Goal: Task Accomplishment & Management: Manage account settings

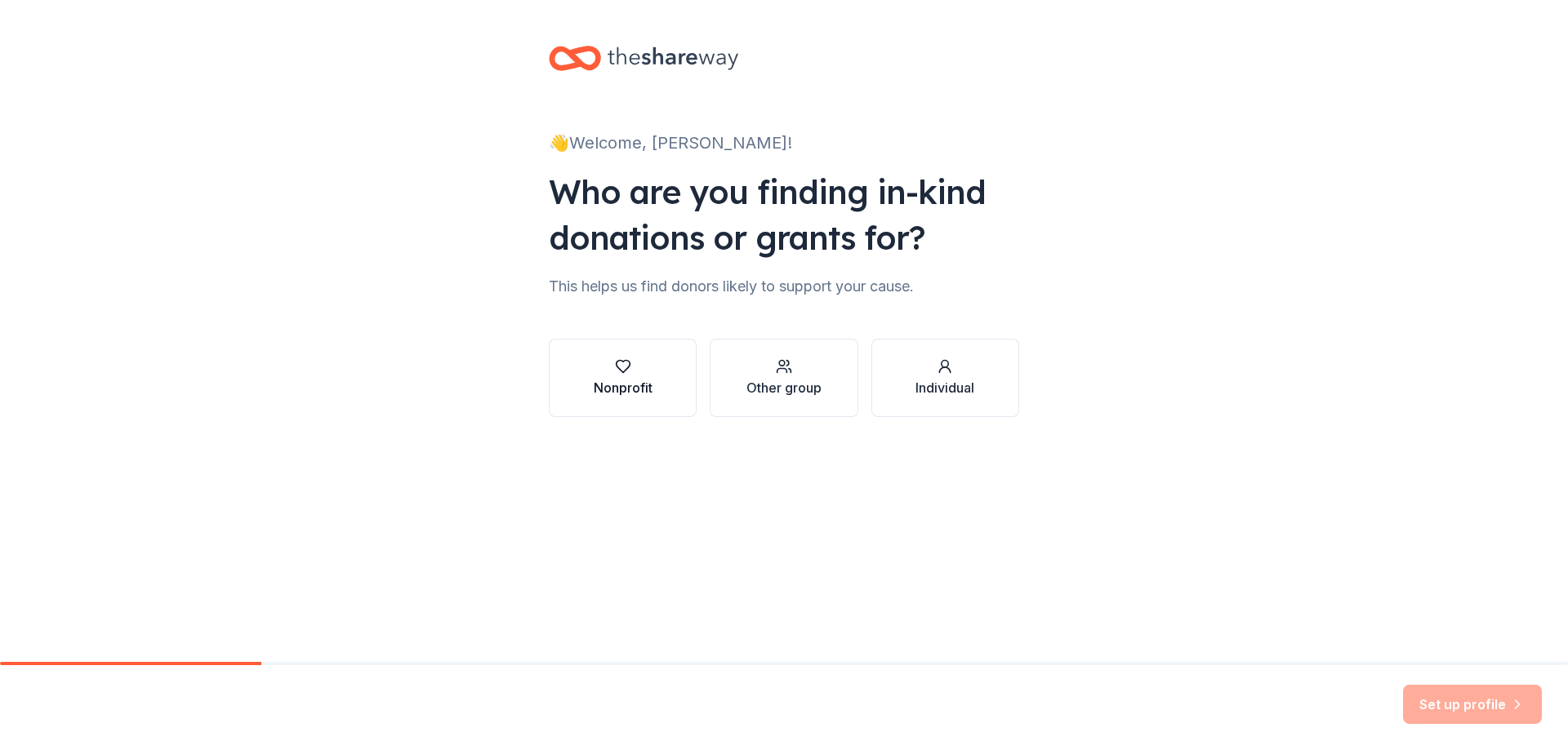
click at [631, 394] on div "Nonprofit" at bounding box center [623, 387] width 59 height 20
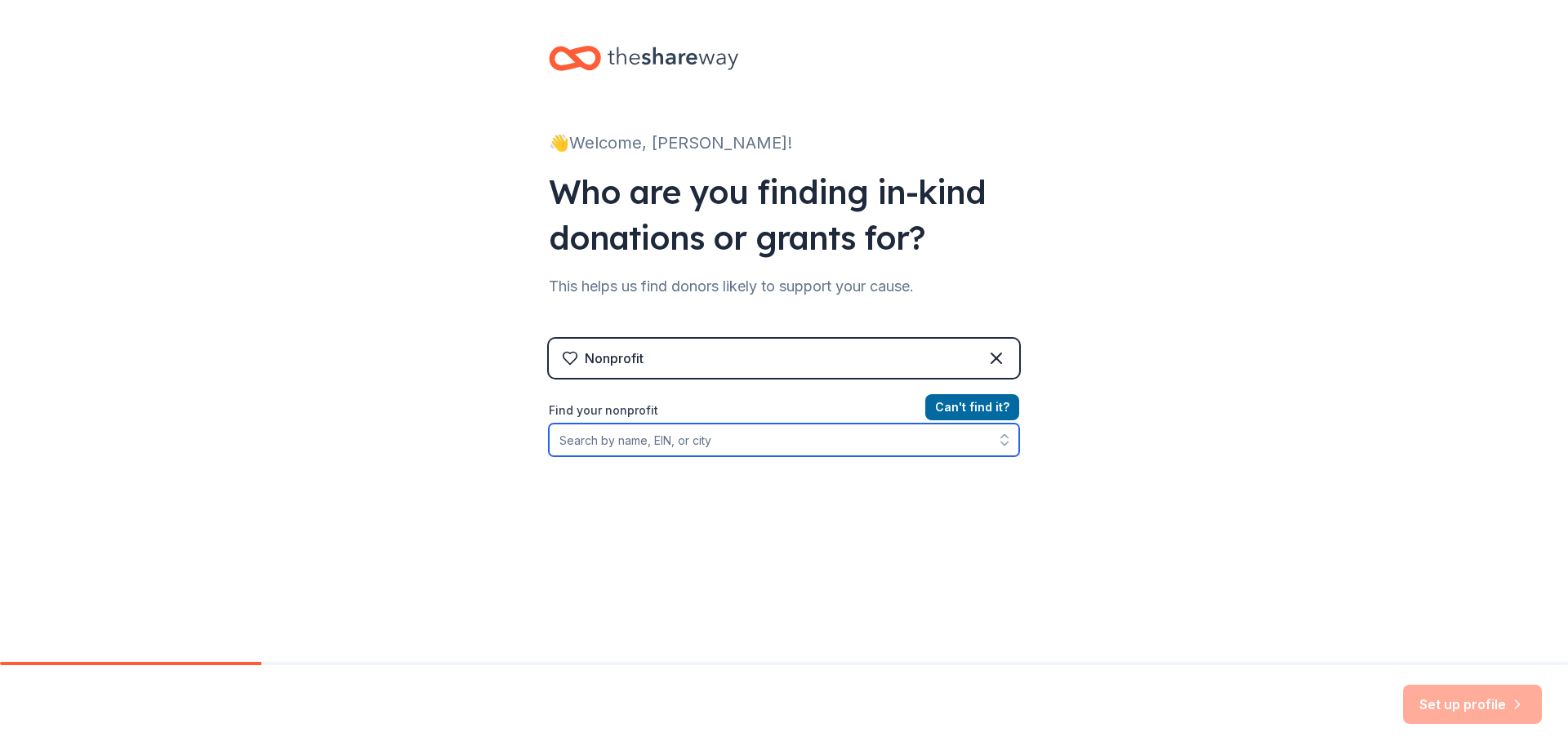
click at [797, 454] on input "Find your nonprofit" at bounding box center [784, 440] width 471 height 33
click at [681, 445] on input "Find your nonprofit" at bounding box center [784, 440] width 471 height 33
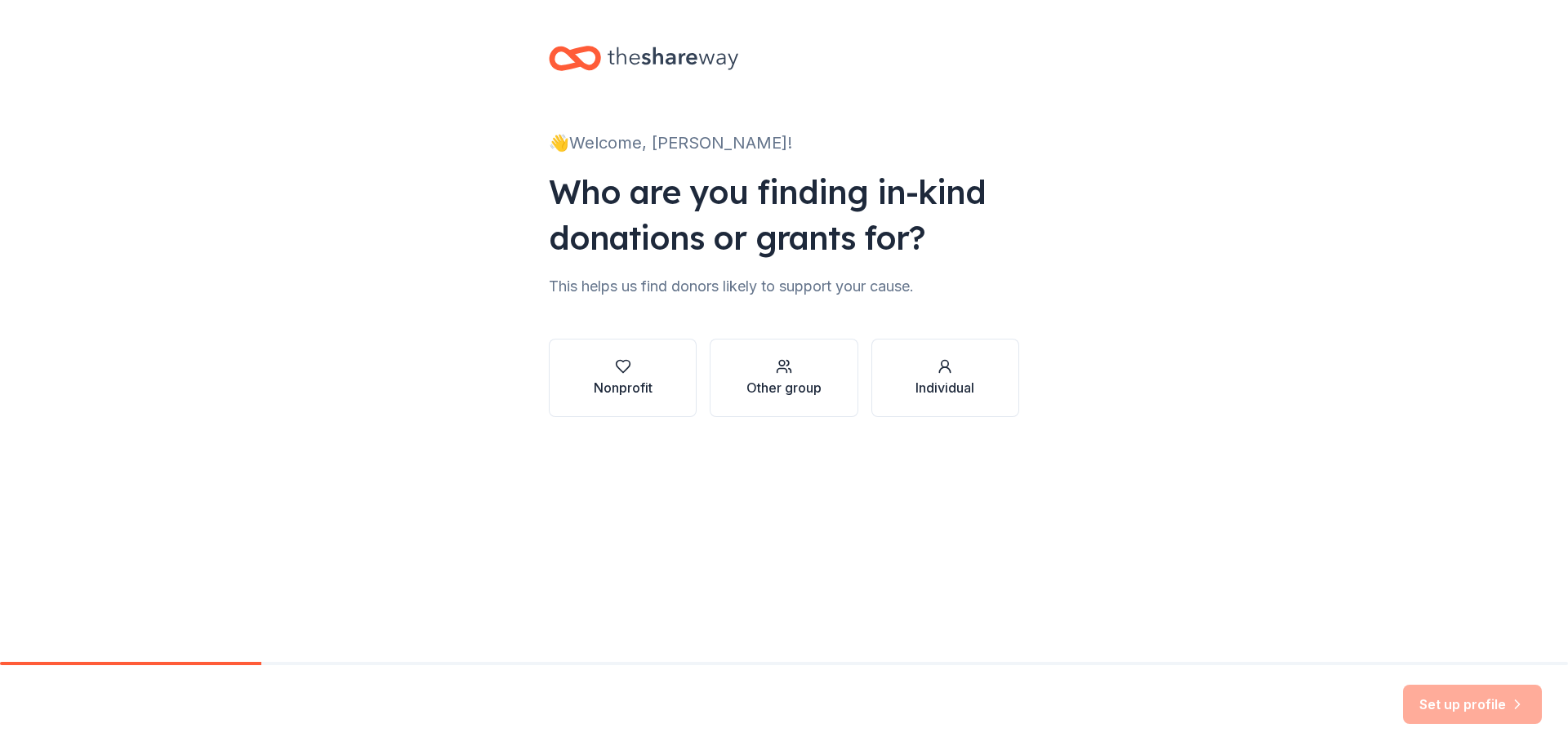
click at [295, 123] on div "👋 Welcome, André! Who are you finding in-kind donations or grants for? This hel…" at bounding box center [784, 247] width 1568 height 496
click at [941, 395] on div "Individual" at bounding box center [945, 387] width 59 height 20
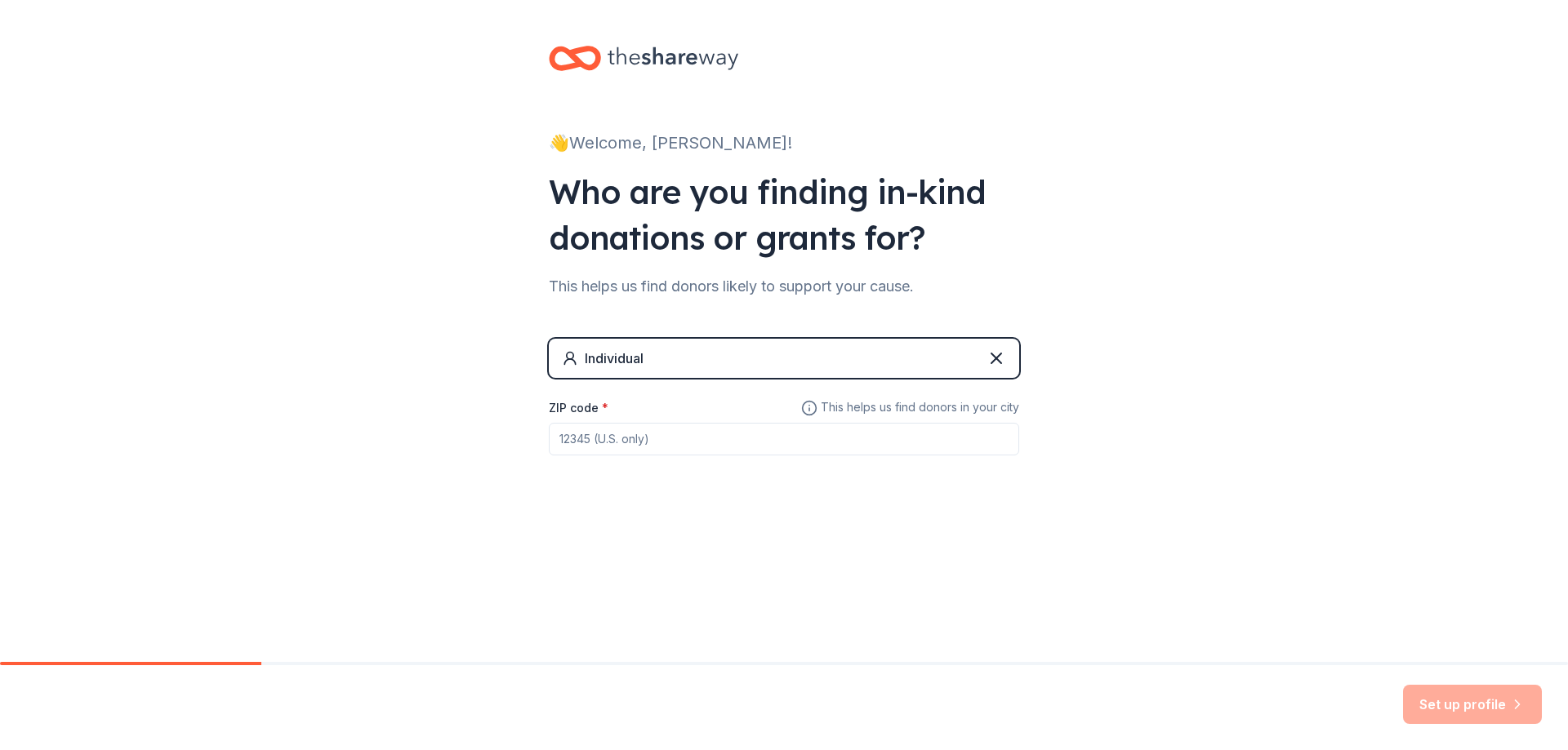
click at [1508, 724] on div "Set up profile" at bounding box center [784, 707] width 1568 height 85
drag, startPoint x: 588, startPoint y: 67, endPoint x: 603, endPoint y: 43, distance: 28.3
click at [603, 43] on div at bounding box center [644, 58] width 190 height 39
drag, startPoint x: 629, startPoint y: 51, endPoint x: 685, endPoint y: 67, distance: 58.2
click at [636, 52] on icon at bounding box center [673, 58] width 130 height 33
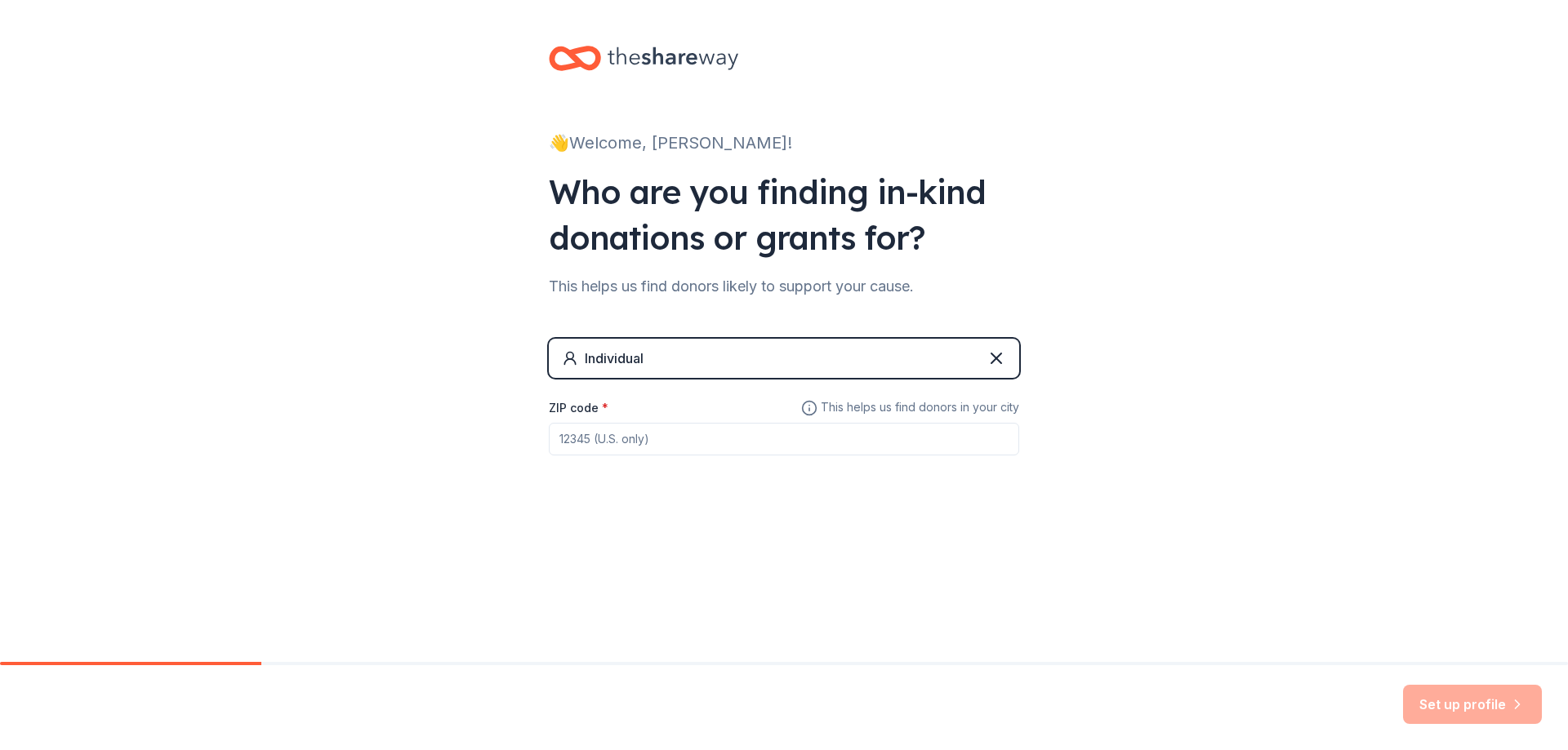
click at [685, 67] on icon at bounding box center [673, 58] width 130 height 33
click at [646, 59] on icon at bounding box center [673, 59] width 130 height 23
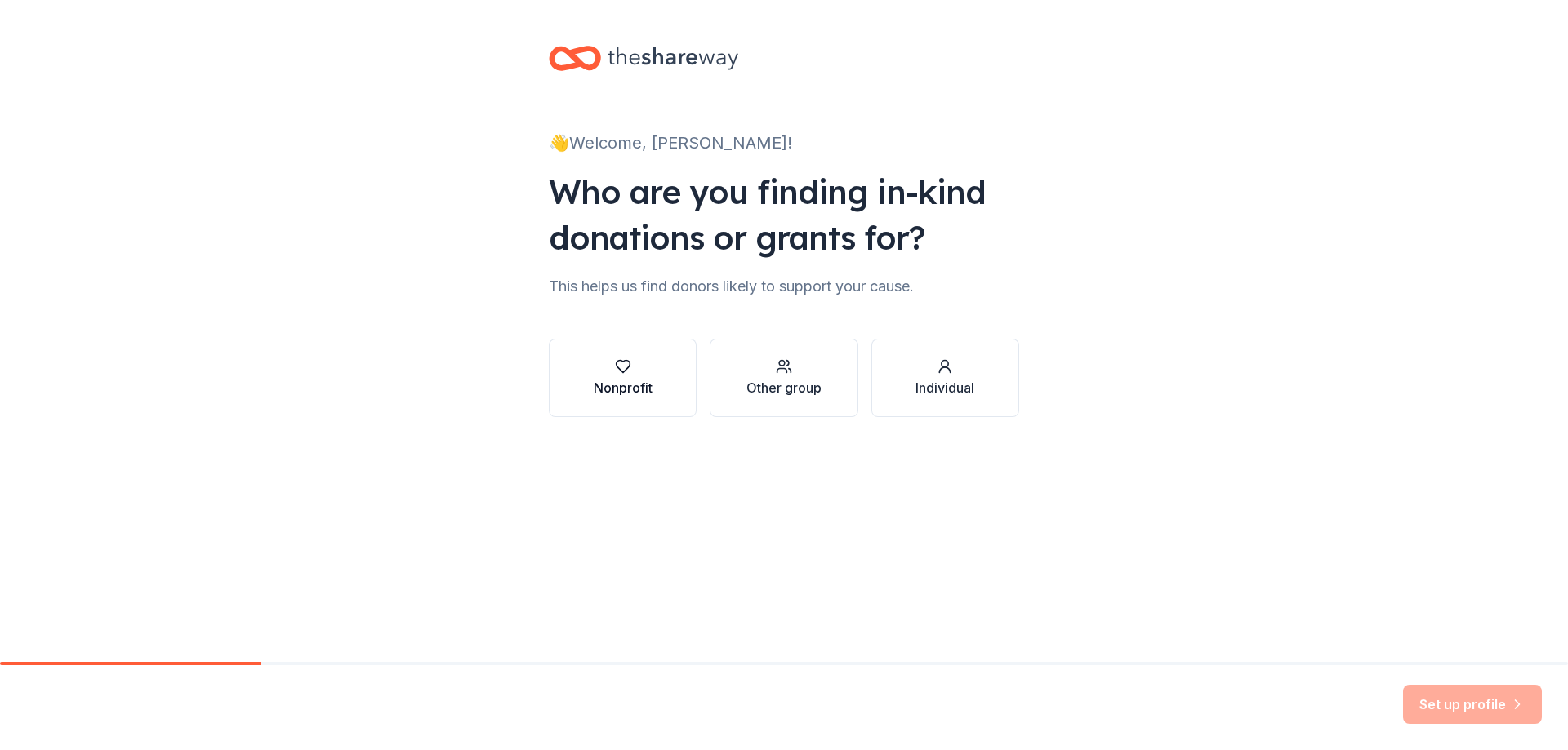
click at [644, 394] on div "Nonprofit" at bounding box center [623, 387] width 59 height 20
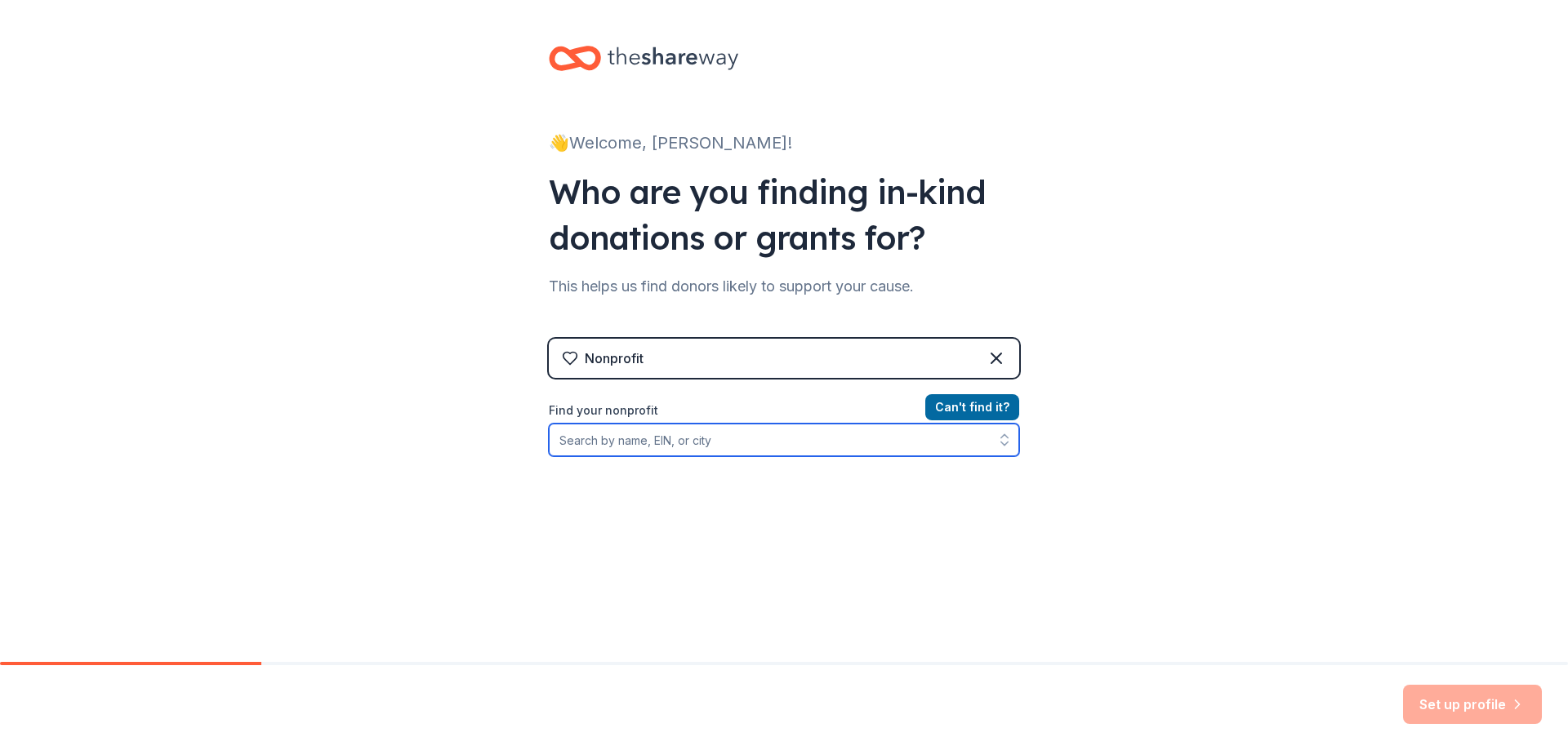
click at [654, 448] on input "Find your nonprofit" at bounding box center [784, 440] width 471 height 33
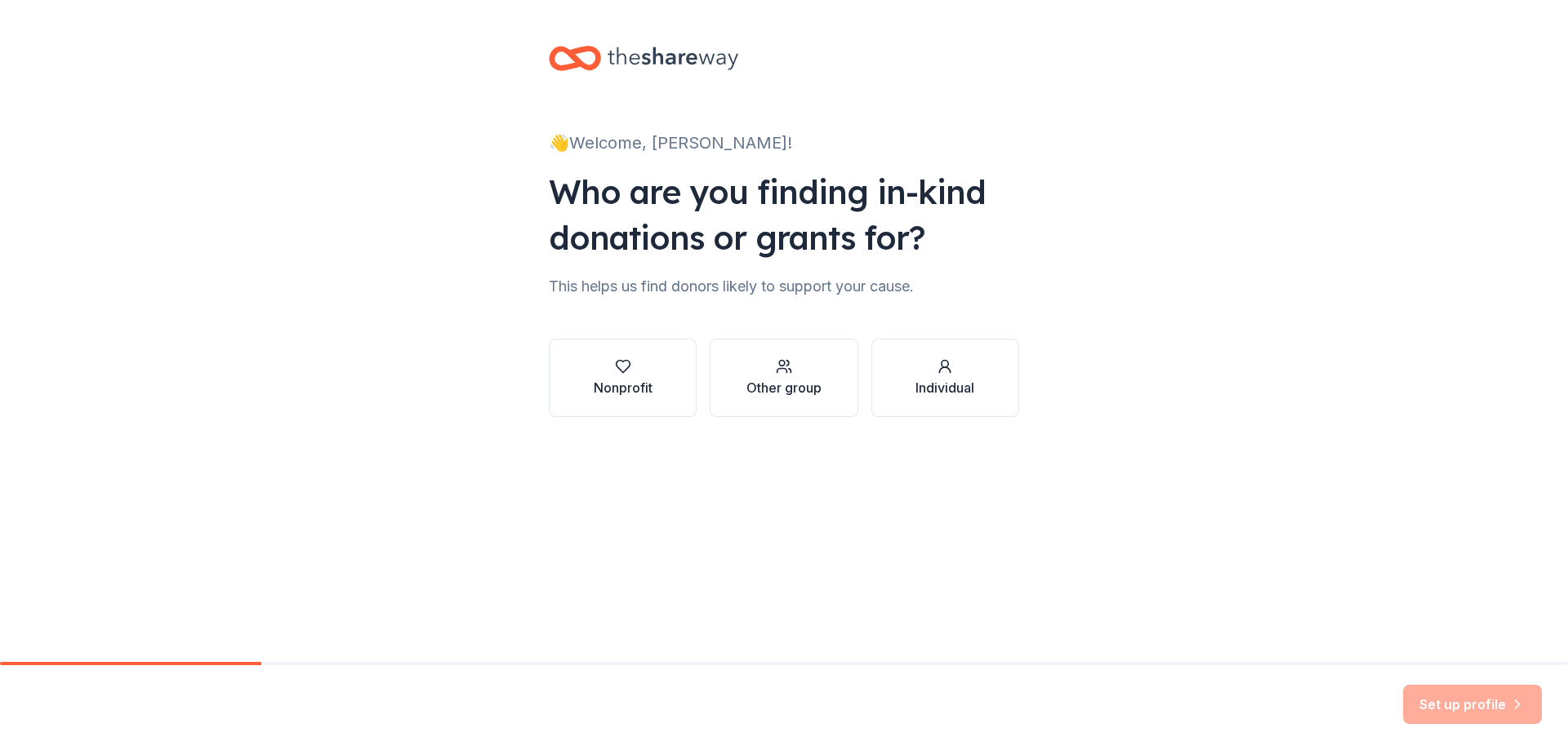
click at [1476, 690] on div "Set up profile" at bounding box center [1473, 704] width 139 height 39
drag, startPoint x: 57, startPoint y: 712, endPoint x: 13, endPoint y: 733, distance: 48.8
click at [24, 731] on div "Set up profile" at bounding box center [784, 707] width 1568 height 85
drag, startPoint x: 13, startPoint y: 733, endPoint x: 19, endPoint y: 717, distance: 17.1
click at [19, 717] on div "Set up profile" at bounding box center [784, 707] width 1568 height 85
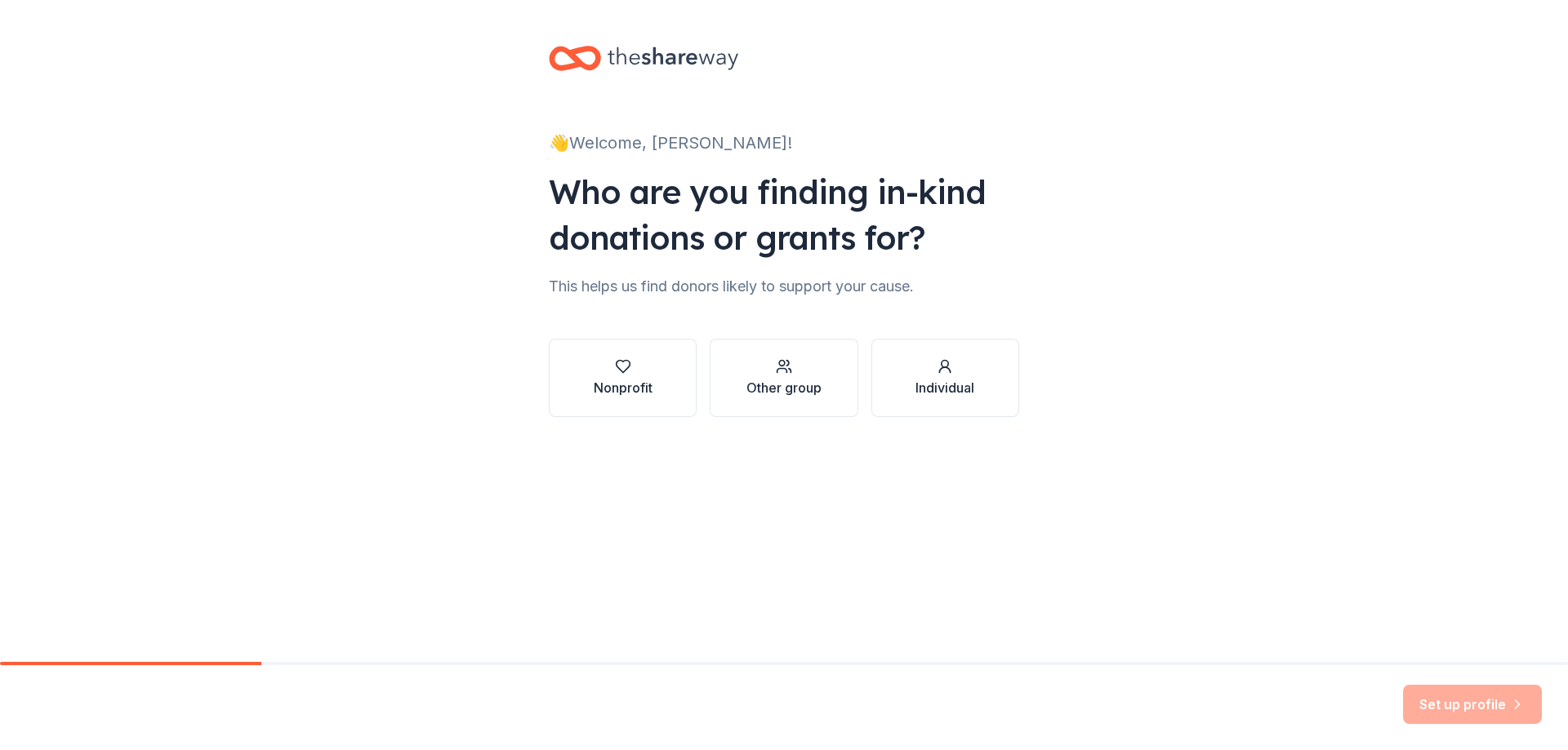
drag, startPoint x: 133, startPoint y: 410, endPoint x: 480, endPoint y: 442, distance: 348.5
click at [134, 412] on div "👋 Welcome, [PERSON_NAME]! Who are you finding in-kind donations or grants for? …" at bounding box center [784, 247] width 1568 height 496
click at [704, 511] on div "👋 Welcome, [PERSON_NAME]! Who are you finding in-kind donations or grants for? …" at bounding box center [784, 331] width 1568 height 662
click at [899, 530] on div "👋 Welcome, [PERSON_NAME]! Who are you finding in-kind donations or grants for? …" at bounding box center [784, 331] width 1568 height 662
click at [782, 388] on div "Other group" at bounding box center [784, 387] width 76 height 20
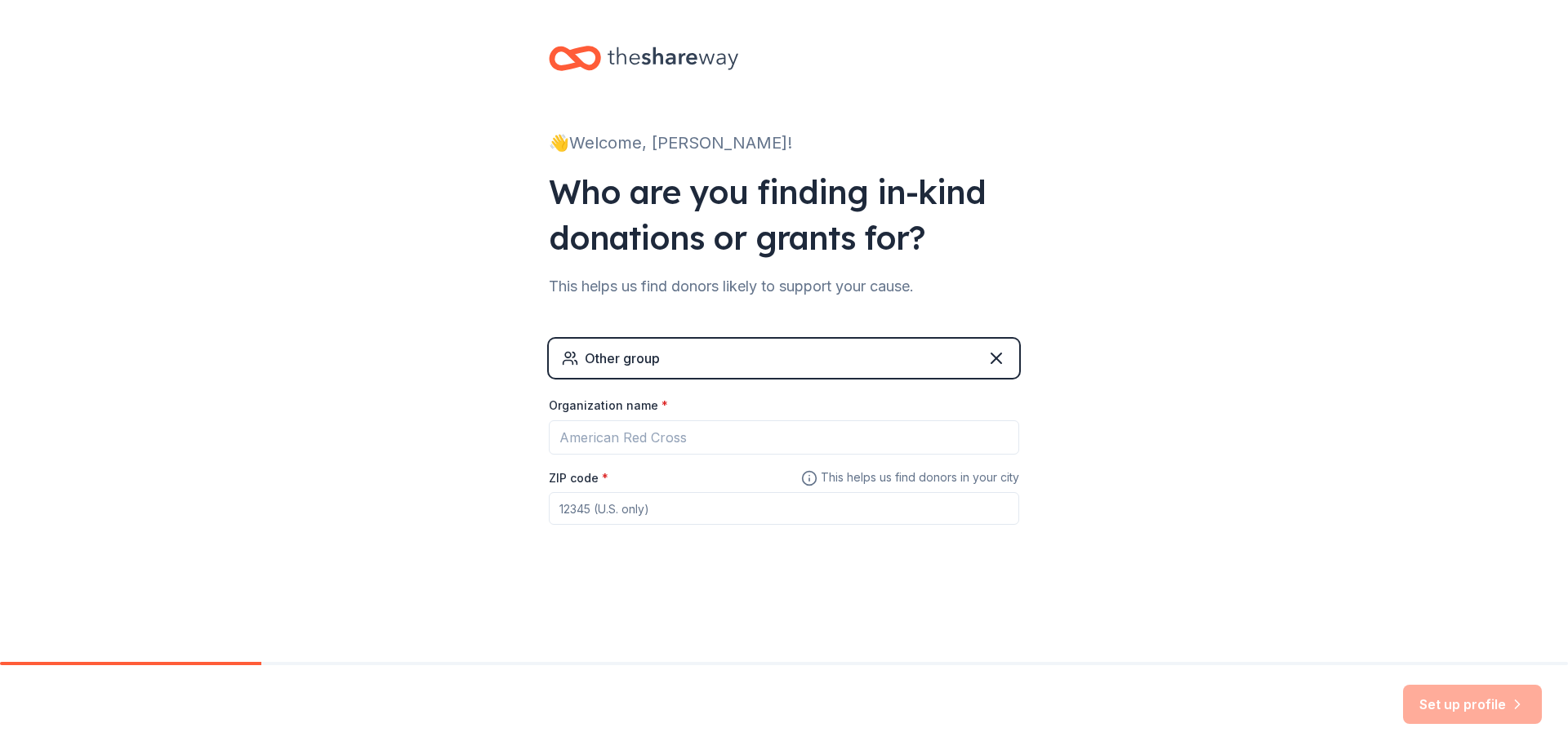
click at [998, 345] on div "Other group" at bounding box center [784, 358] width 471 height 39
click at [996, 351] on div "Other group" at bounding box center [784, 358] width 471 height 39
click at [996, 352] on icon at bounding box center [996, 358] width 20 height 20
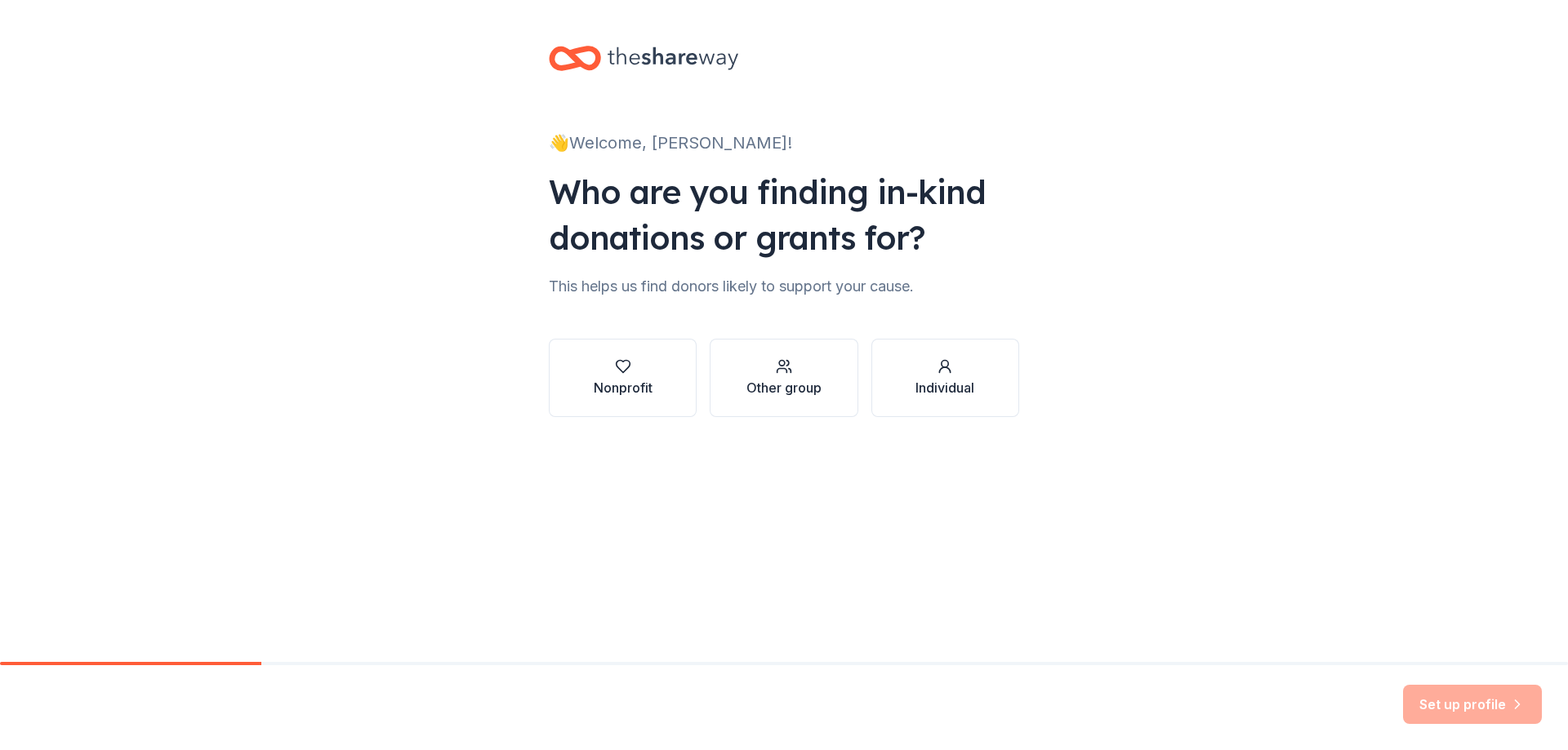
drag, startPoint x: 629, startPoint y: 363, endPoint x: 681, endPoint y: 392, distance: 59.5
click at [629, 364] on icon "button" at bounding box center [623, 366] width 16 height 16
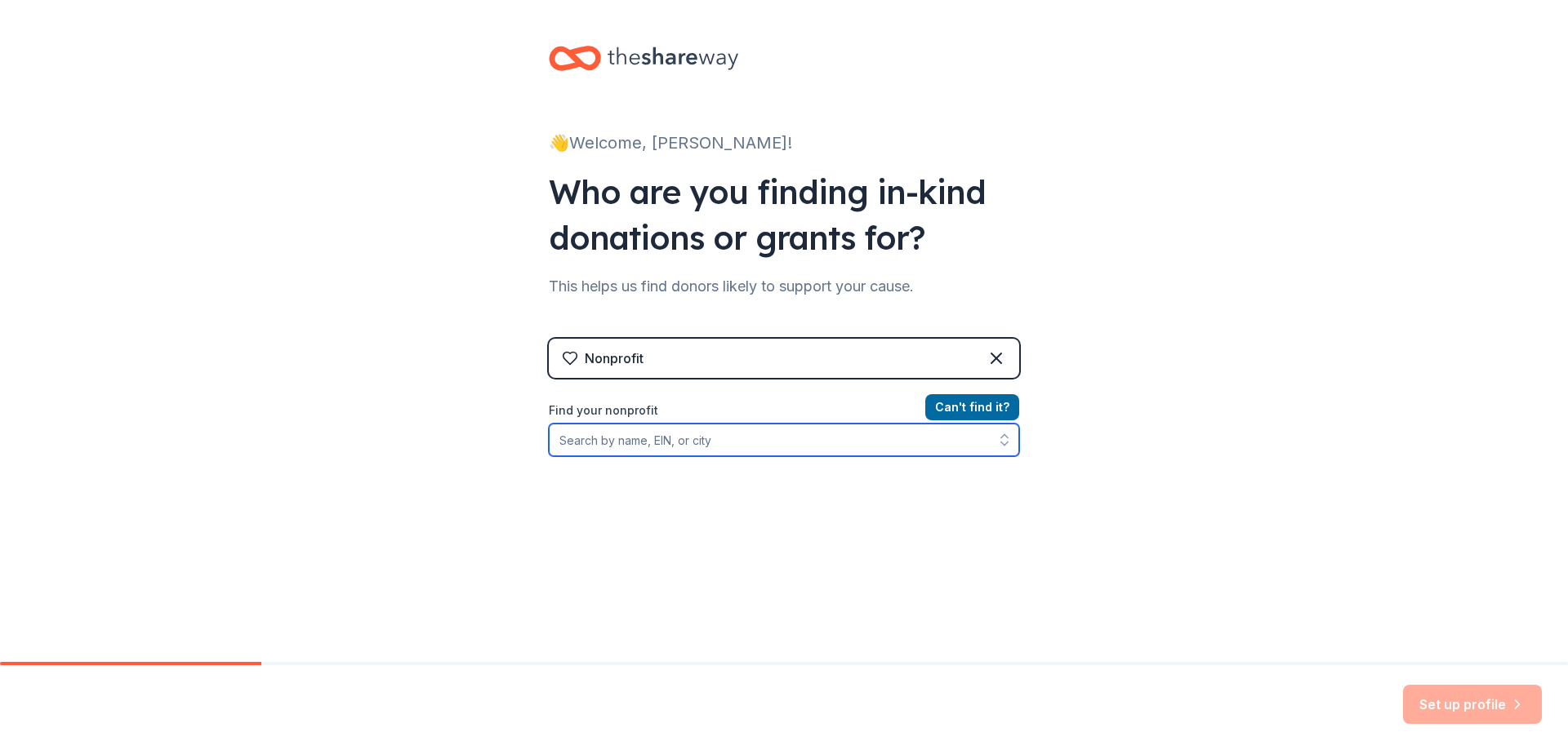
click at [743, 442] on input "Find your nonprofit" at bounding box center [784, 440] width 471 height 33
type input "GROUP ACORDE"
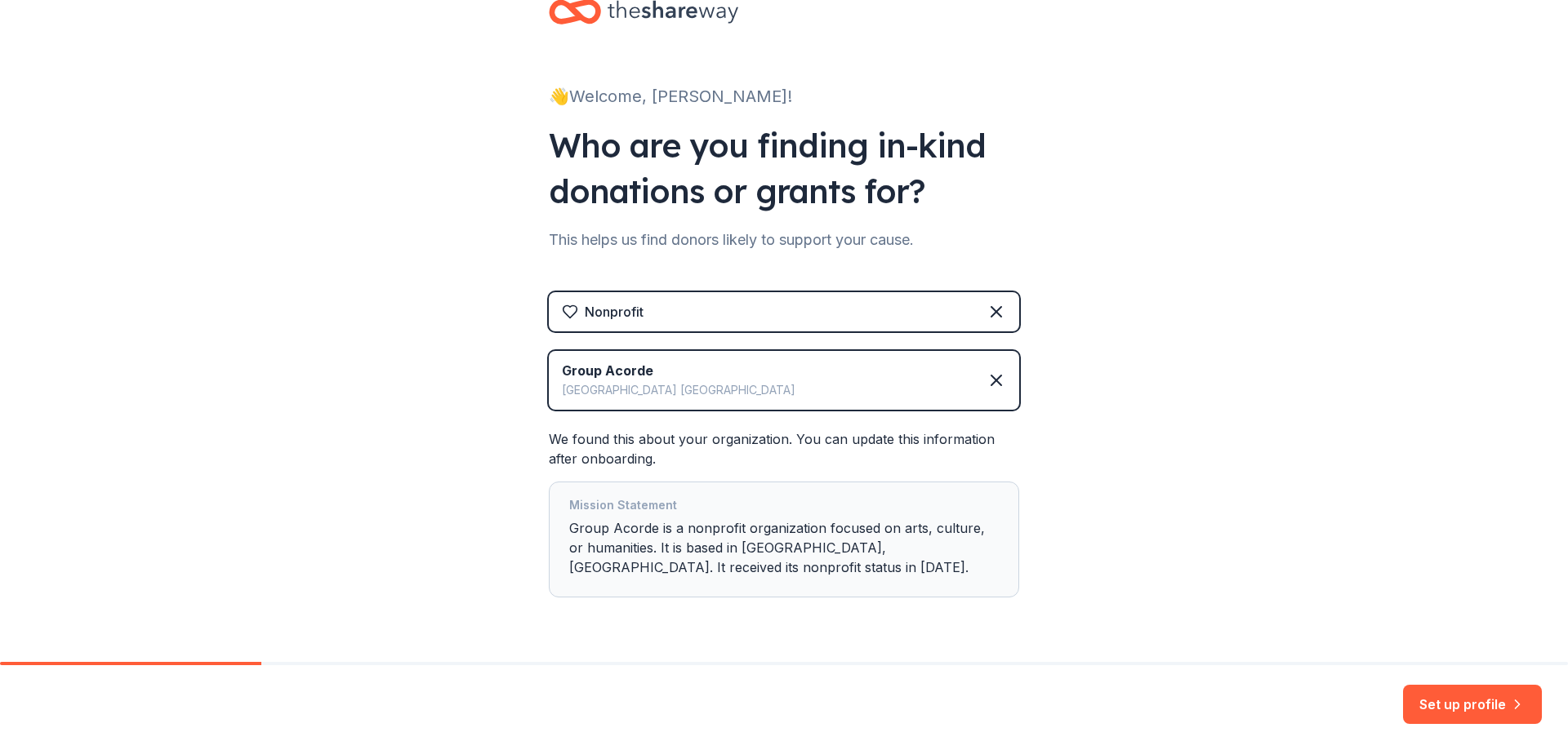
scroll to position [94, 0]
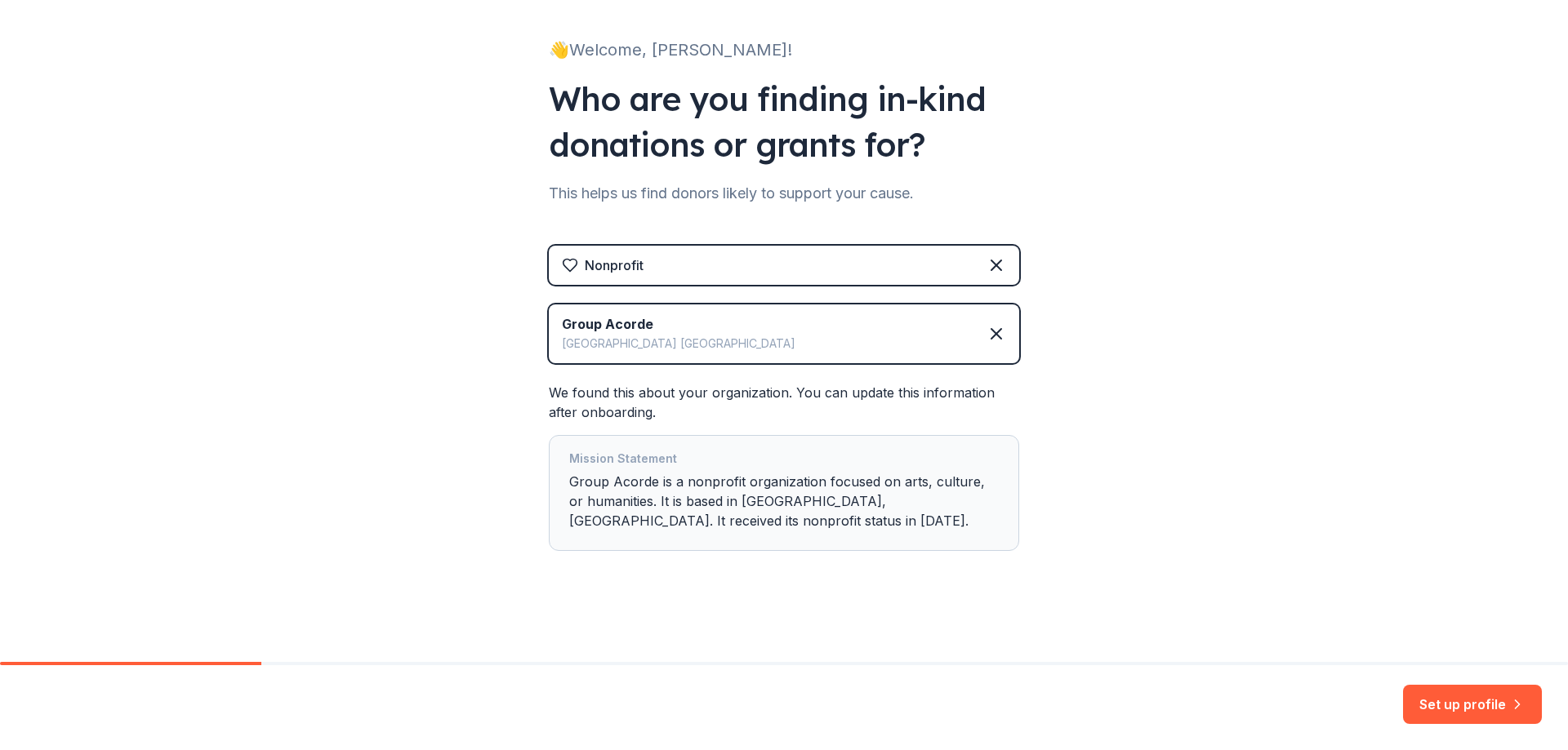
drag, startPoint x: 1437, startPoint y: 699, endPoint x: 1428, endPoint y: 700, distance: 9.1
click at [1436, 700] on button "Set up profile" at bounding box center [1473, 704] width 139 height 39
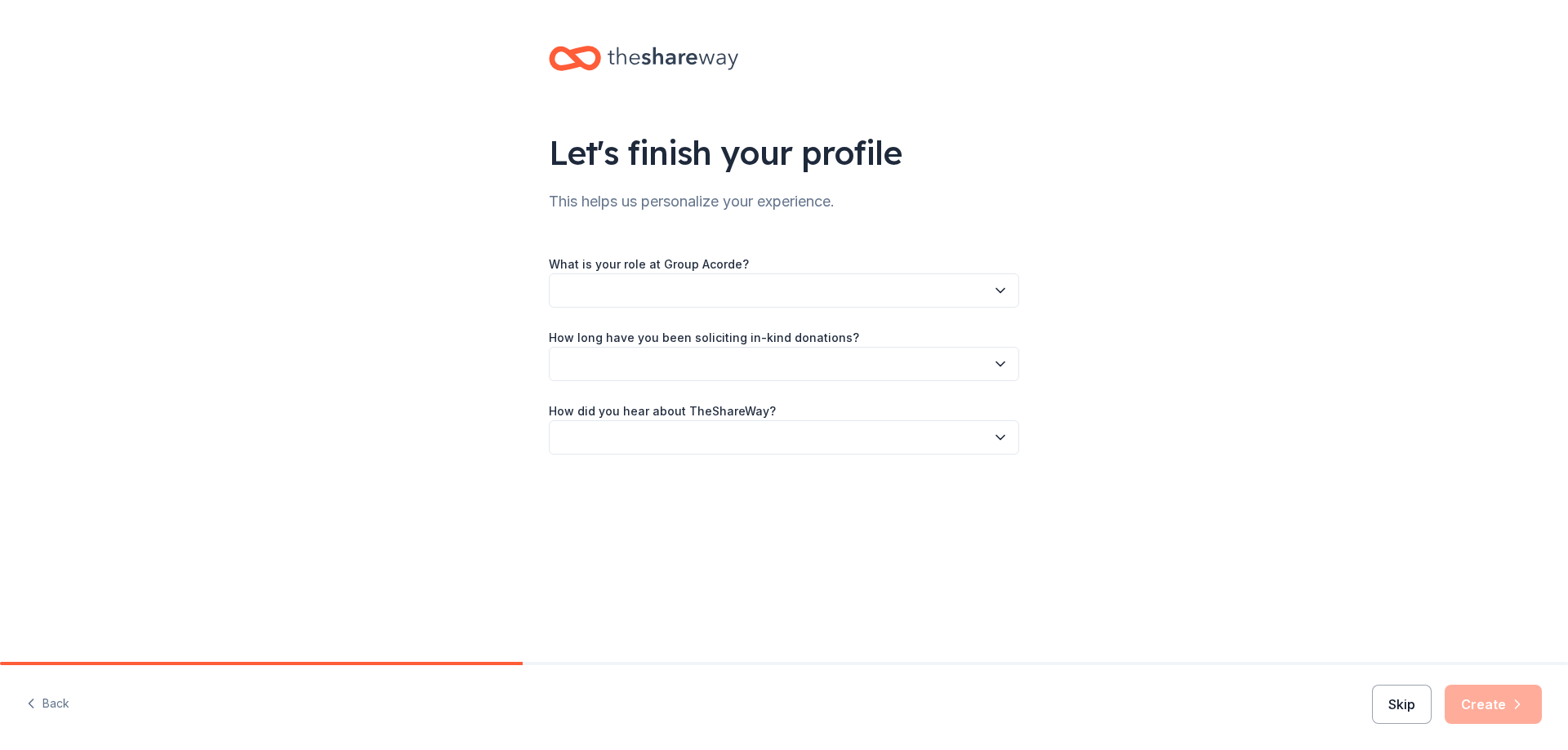
click at [1420, 695] on button "Skip" at bounding box center [1402, 704] width 60 height 39
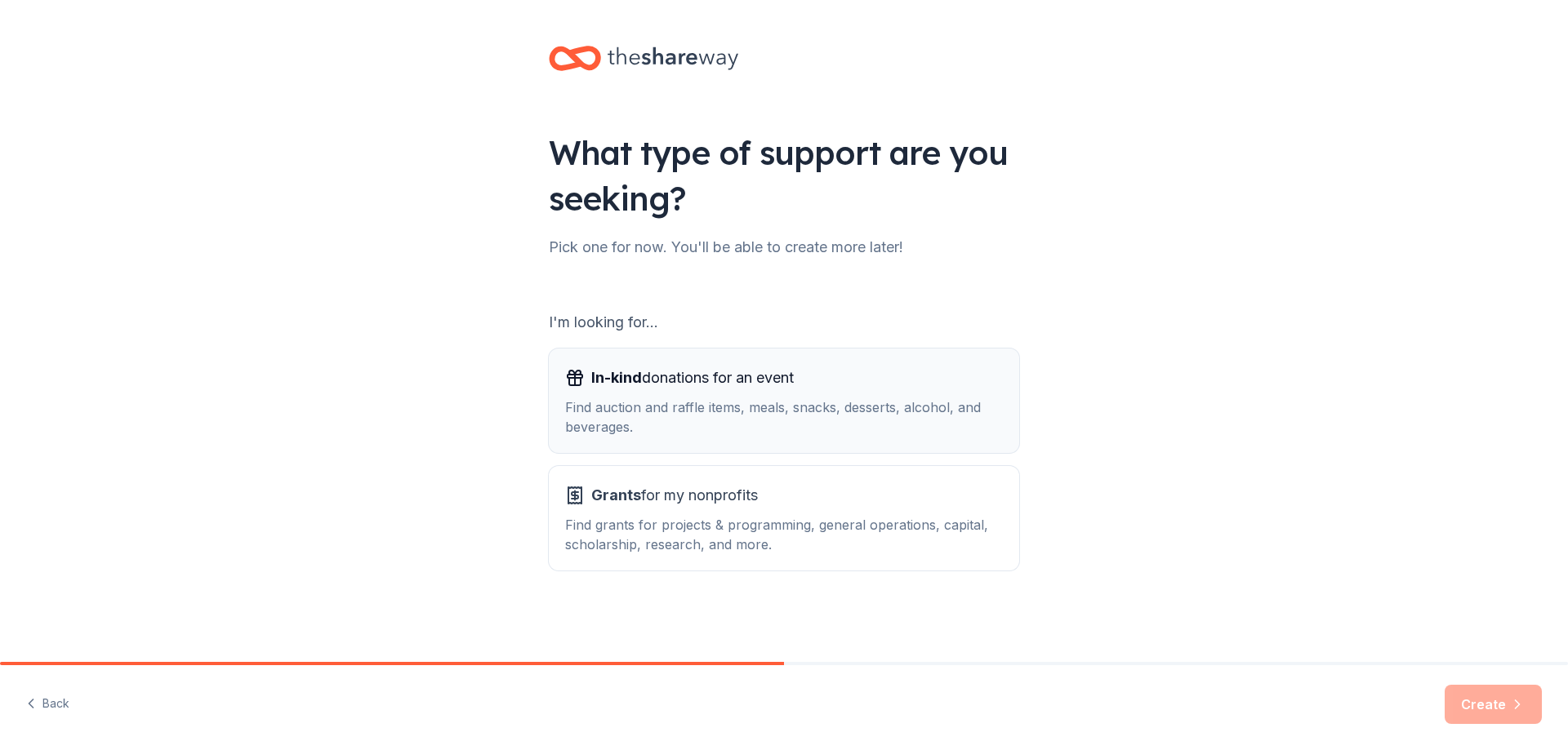
click at [782, 424] on div "Find auction and raffle items, meals, snacks, desserts, alcohol, and beverages." at bounding box center [784, 417] width 438 height 39
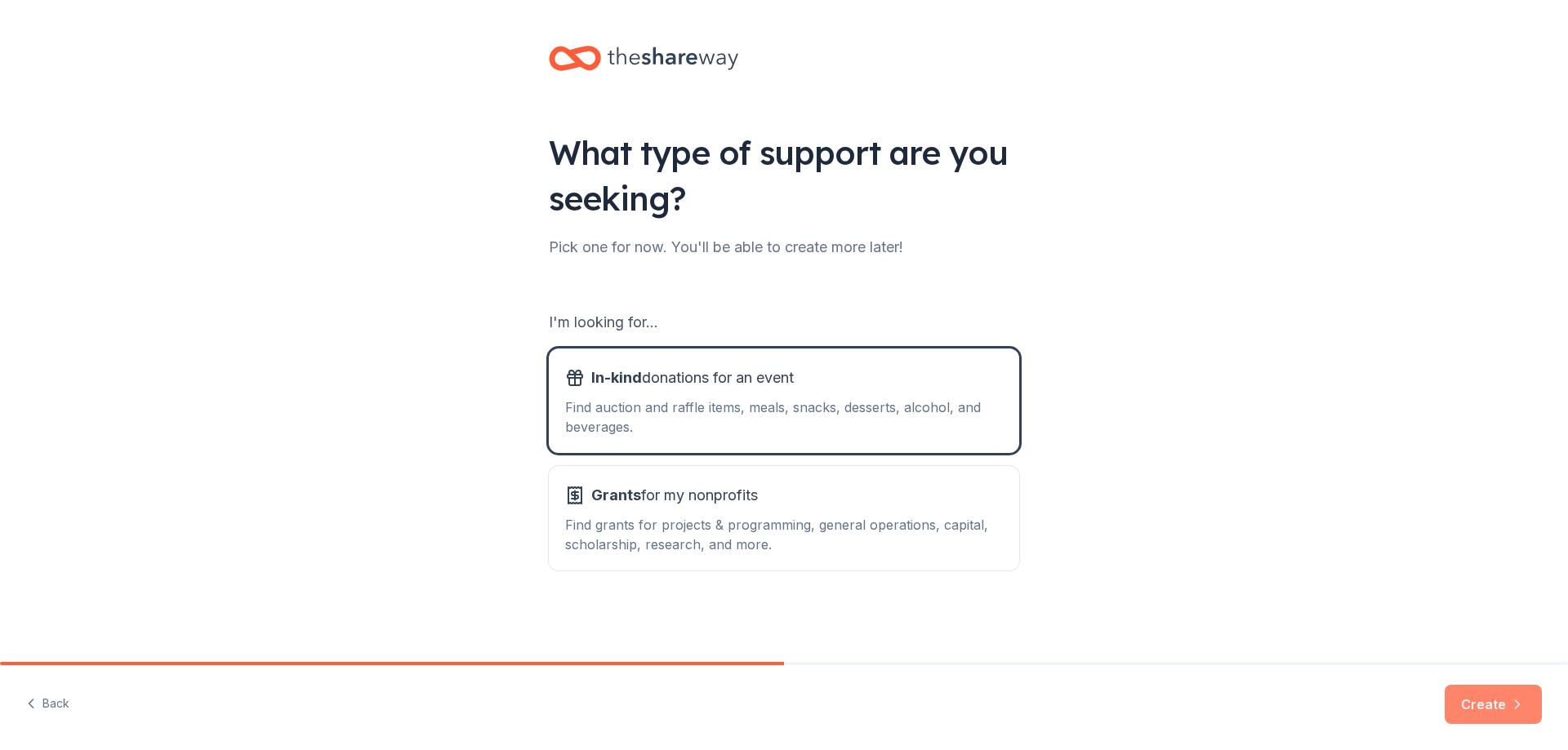
click at [1489, 715] on button "Create" at bounding box center [1493, 704] width 97 height 39
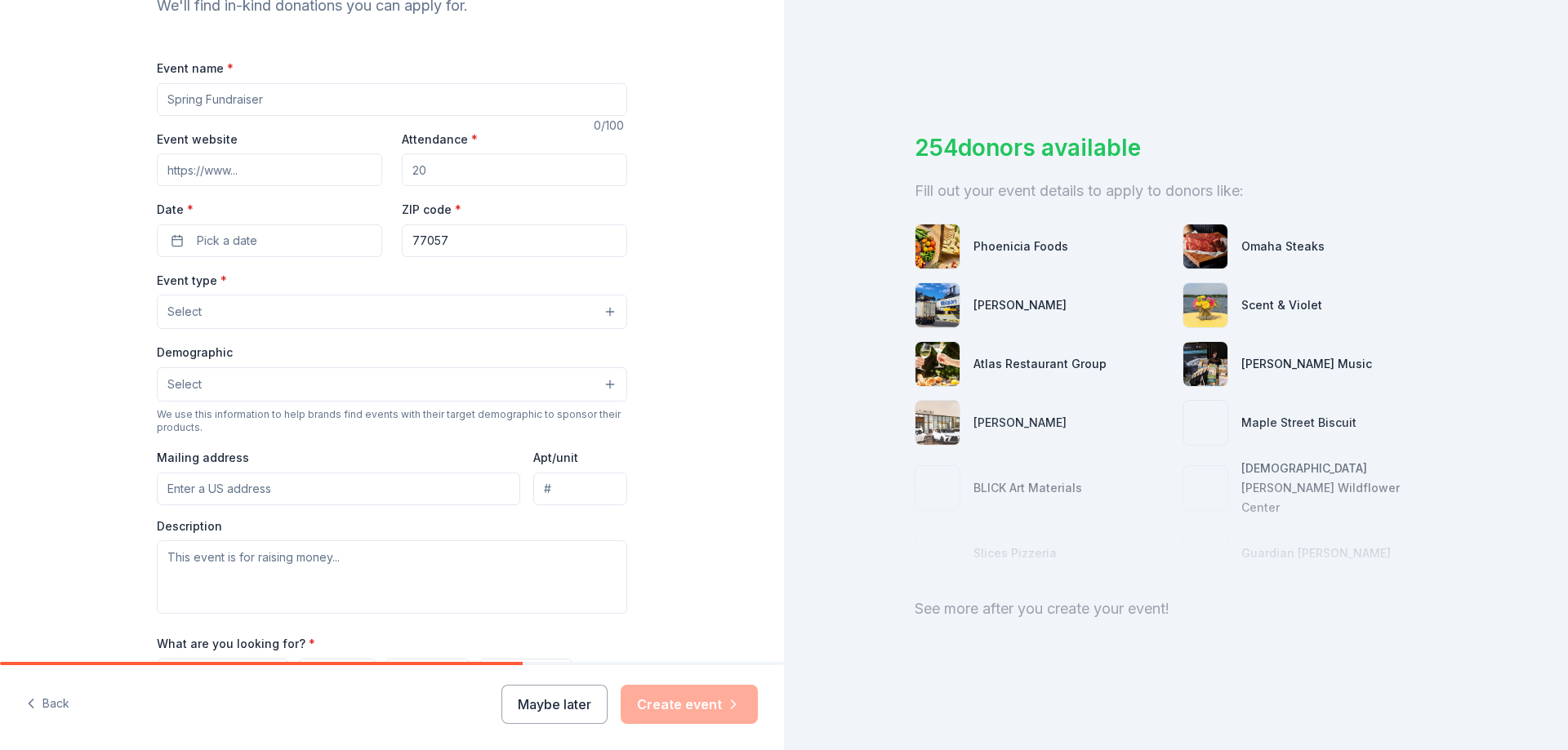
scroll to position [424, 0]
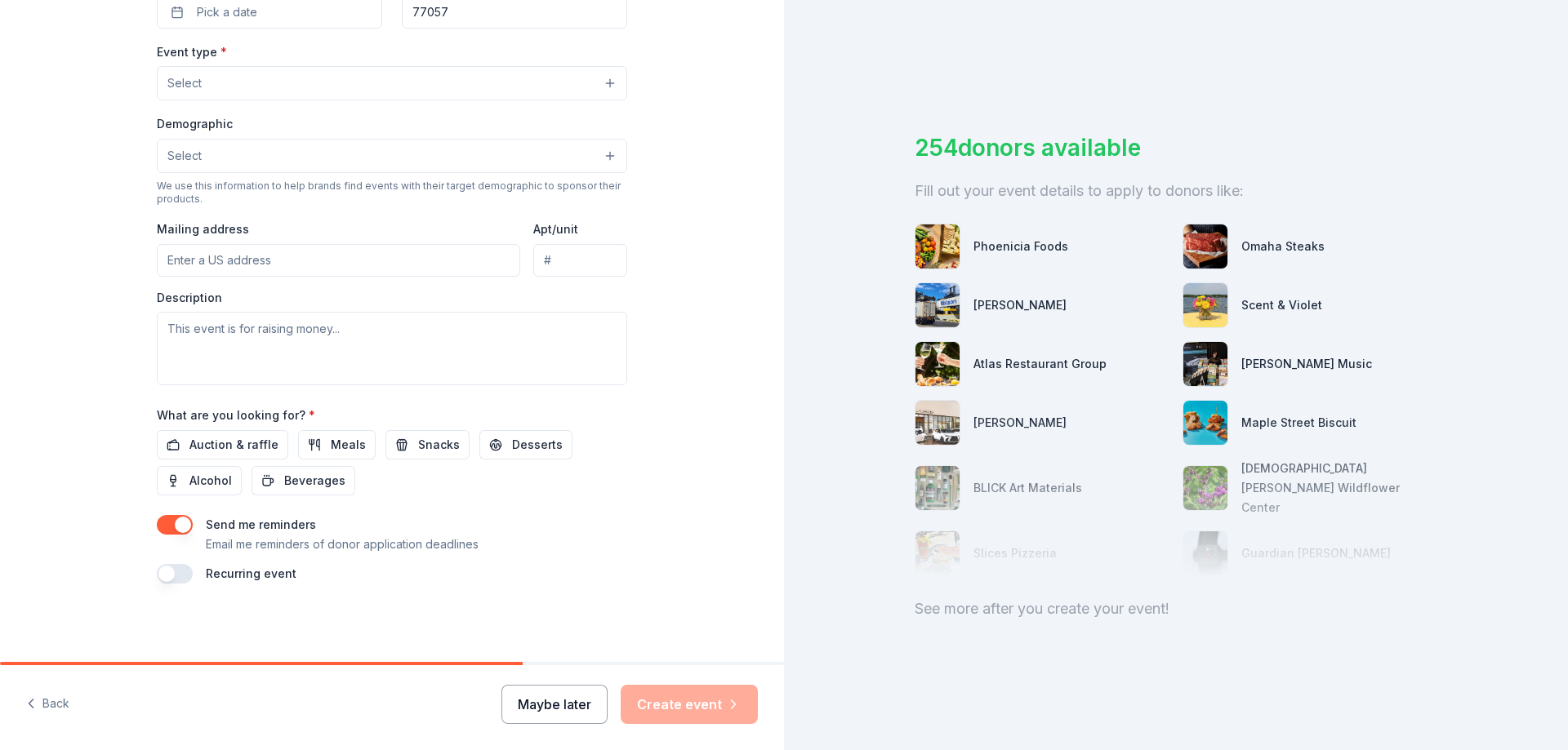
click at [571, 700] on button "Maybe later" at bounding box center [555, 704] width 106 height 39
click at [578, 700] on button "Maybe later" at bounding box center [555, 704] width 106 height 39
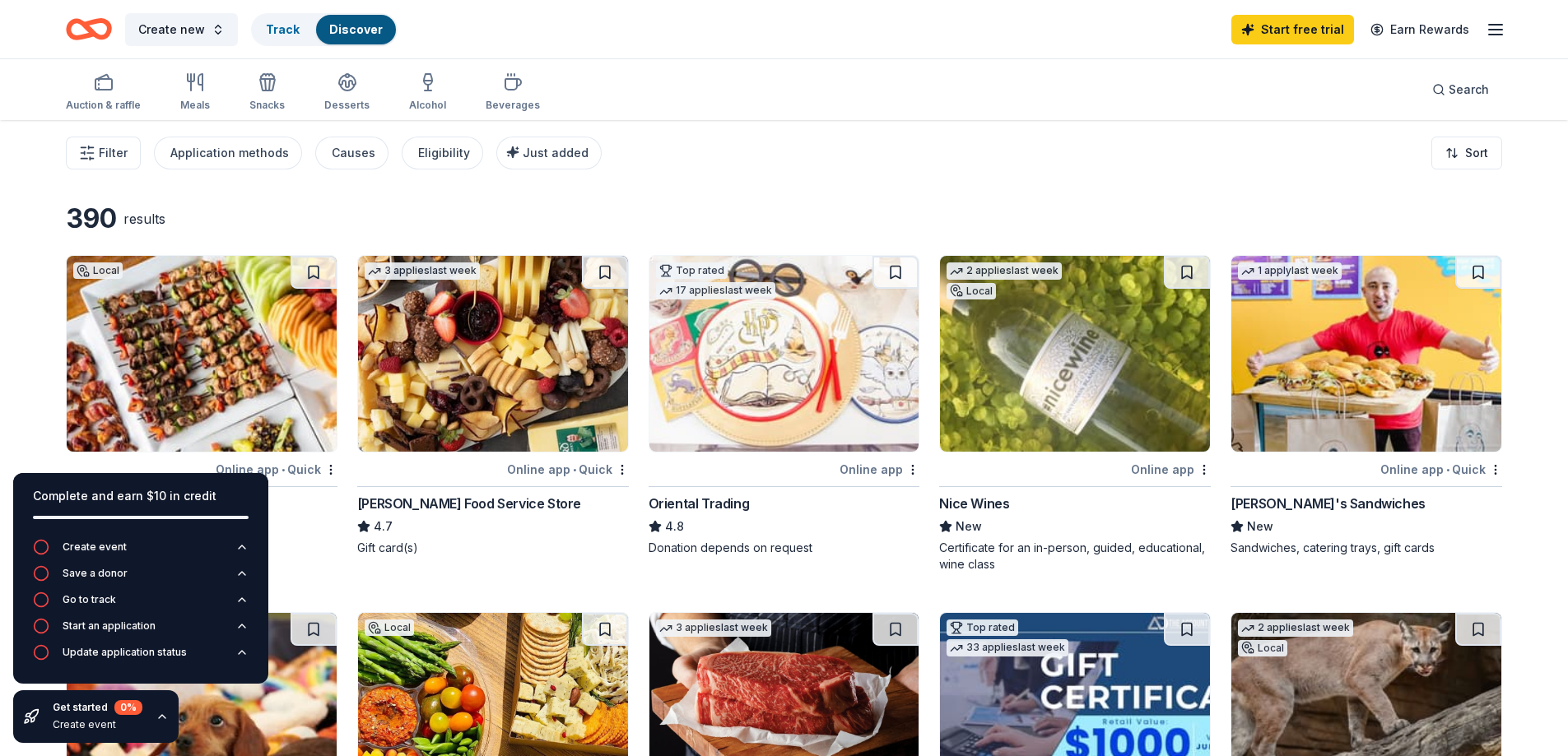
click at [1507, 40] on div "Create new Track Discover Start free trial Earn Rewards" at bounding box center [784, 29] width 1568 height 58
click at [1496, 28] on icon "button" at bounding box center [1496, 30] width 20 height 20
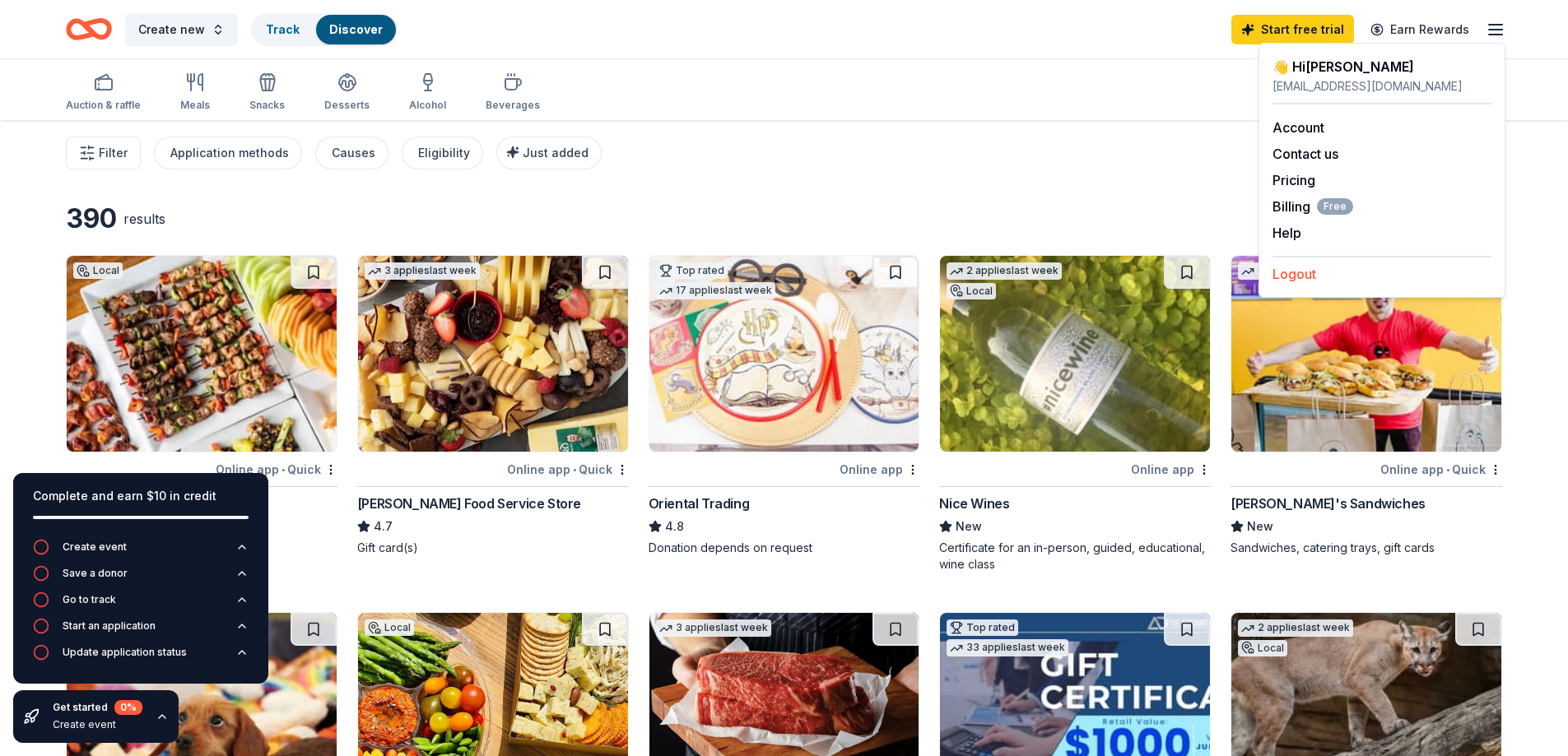
click at [1304, 273] on button "Logout" at bounding box center [1295, 273] width 44 height 20
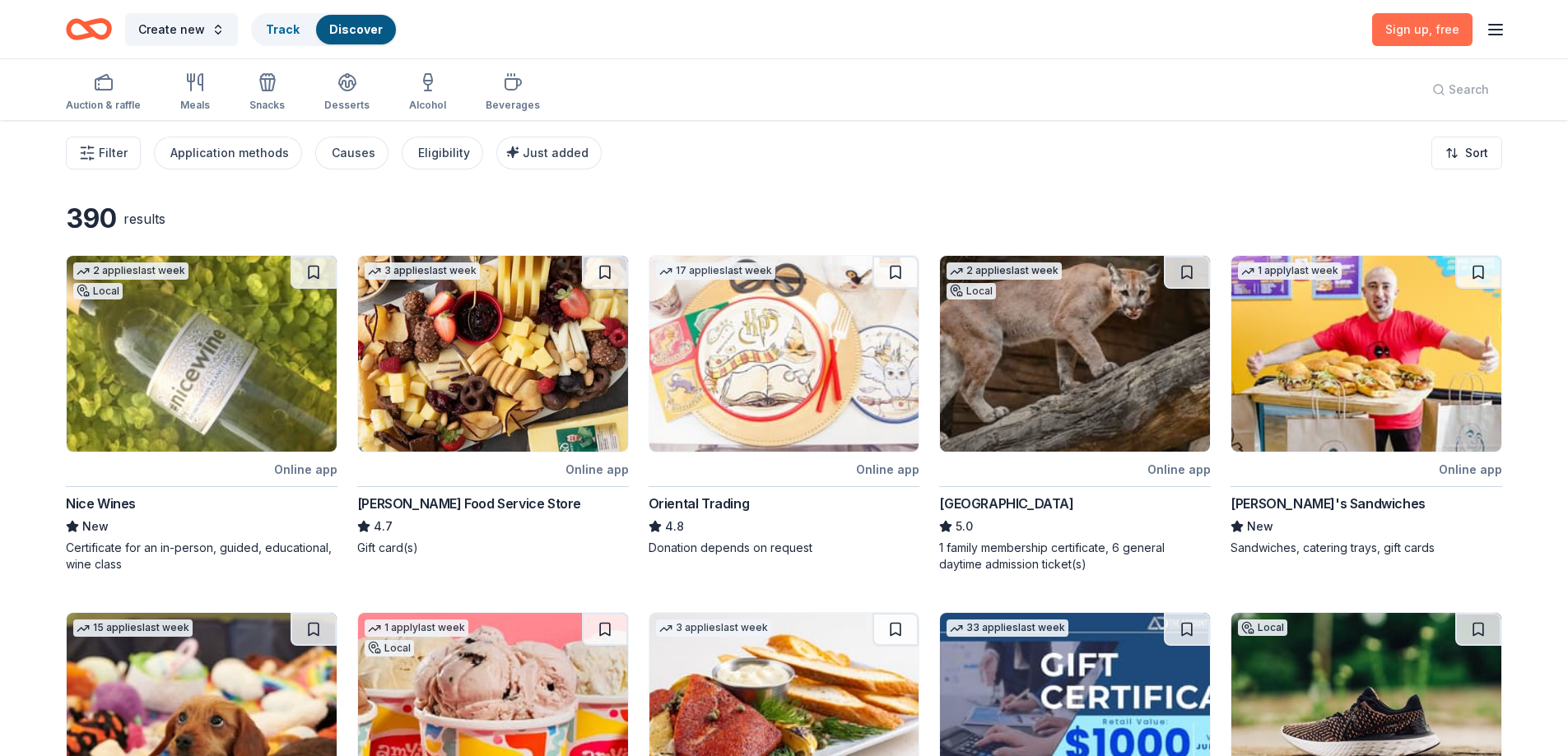
click at [1424, 30] on span "Sign up , free" at bounding box center [1423, 29] width 74 height 14
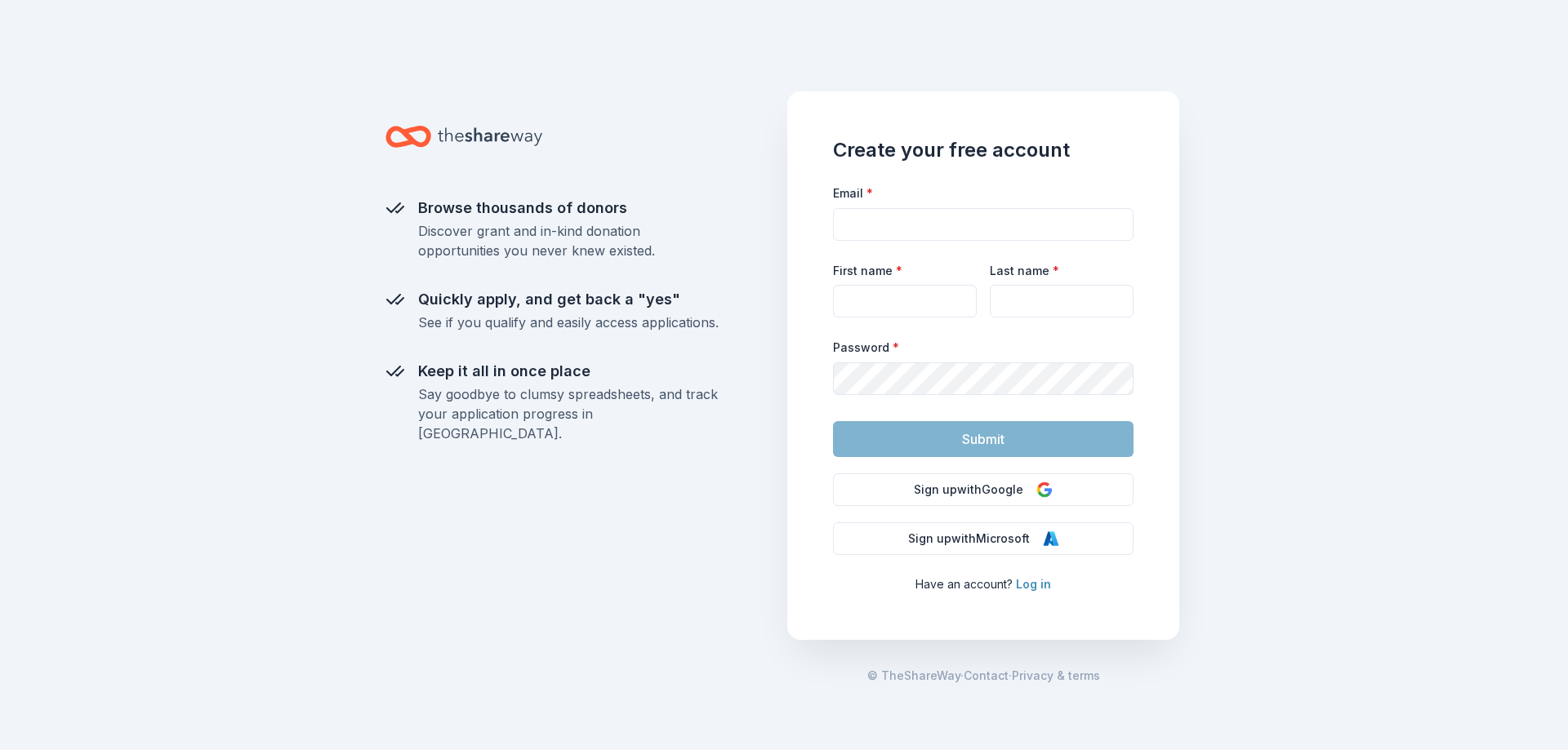
click at [1033, 589] on link "Log in" at bounding box center [1033, 584] width 35 height 14
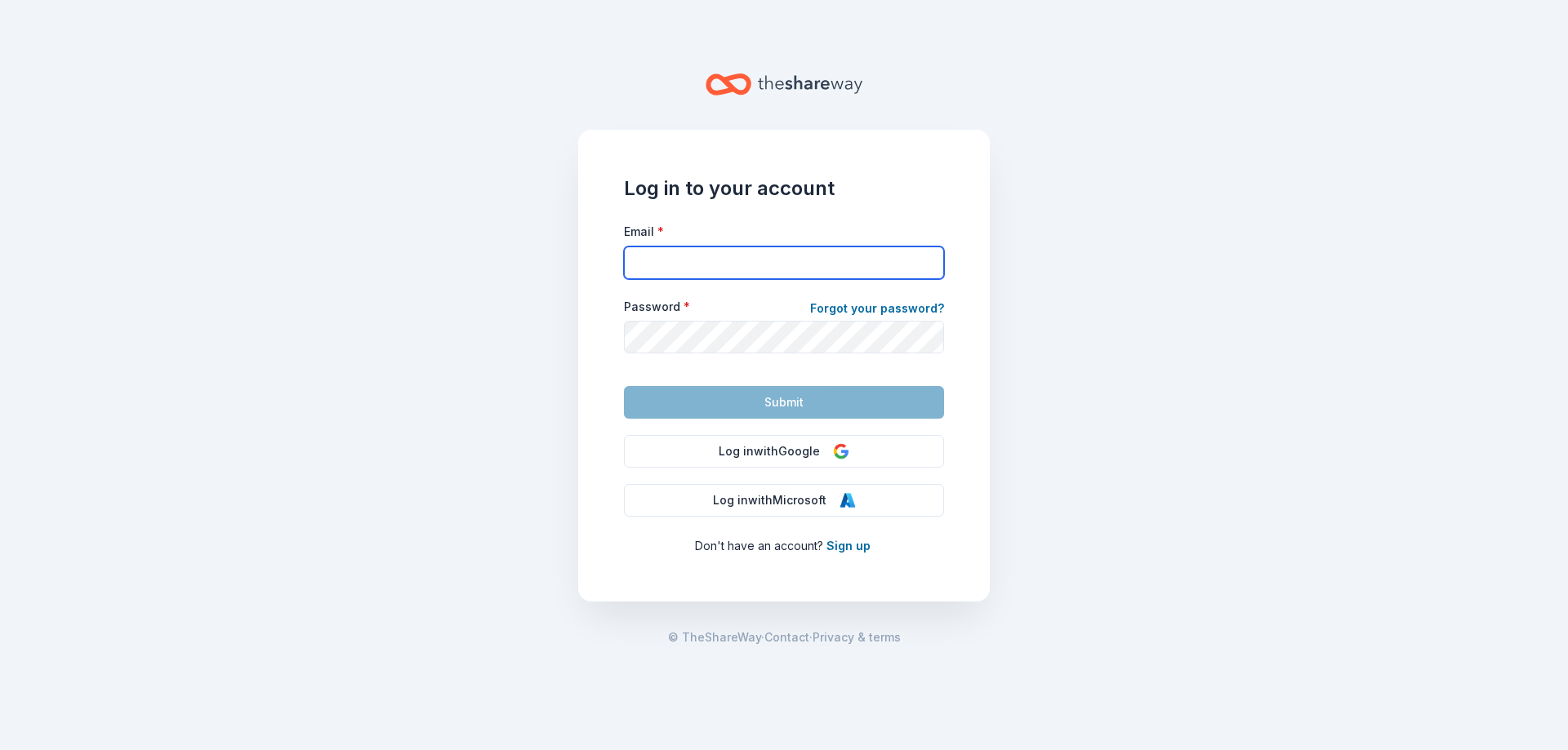
click at [715, 274] on input "Email *" at bounding box center [784, 263] width 320 height 33
type input "amaraltx@hotmail.com"
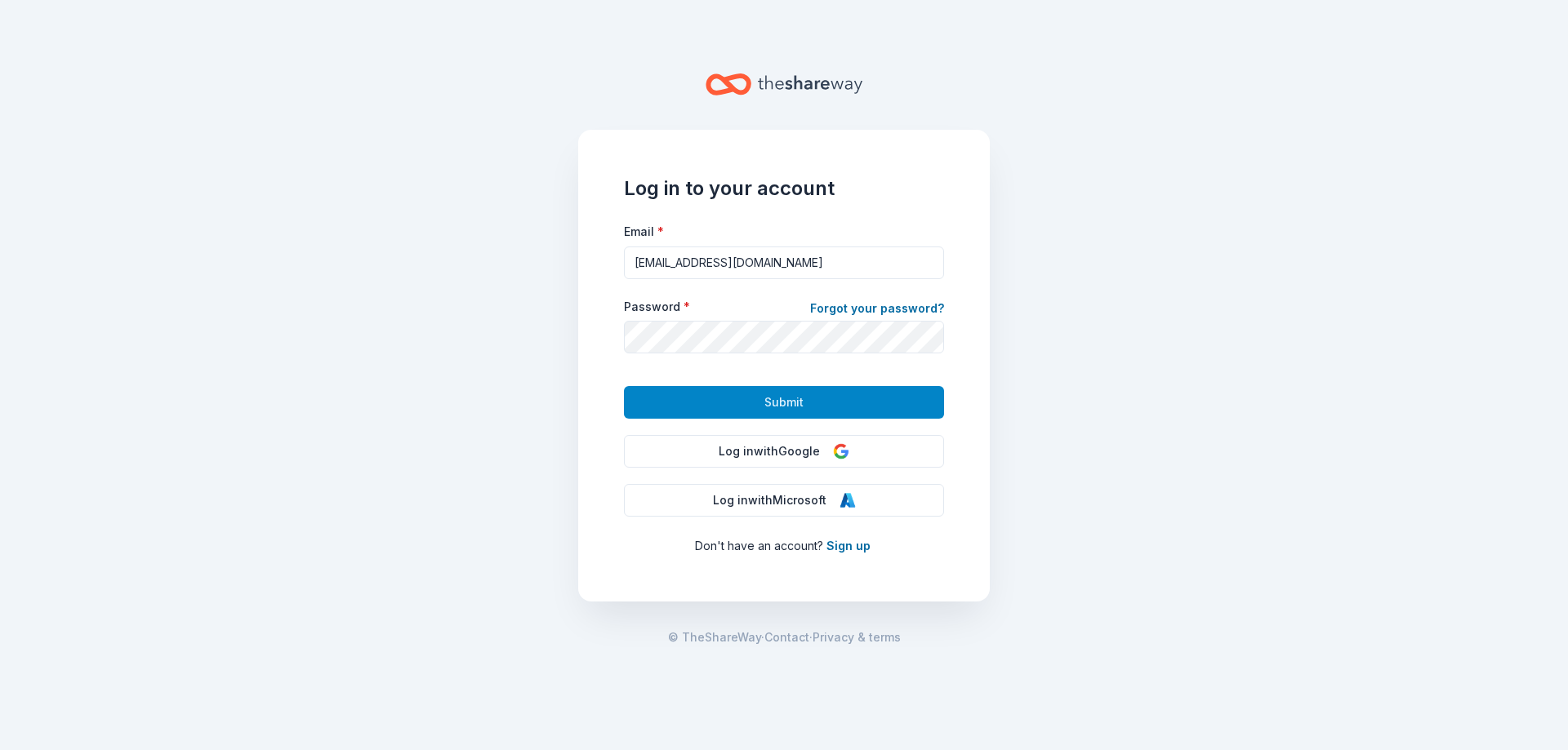
click at [802, 399] on span "Submit" at bounding box center [784, 402] width 39 height 20
